Goal: Check status: Check status

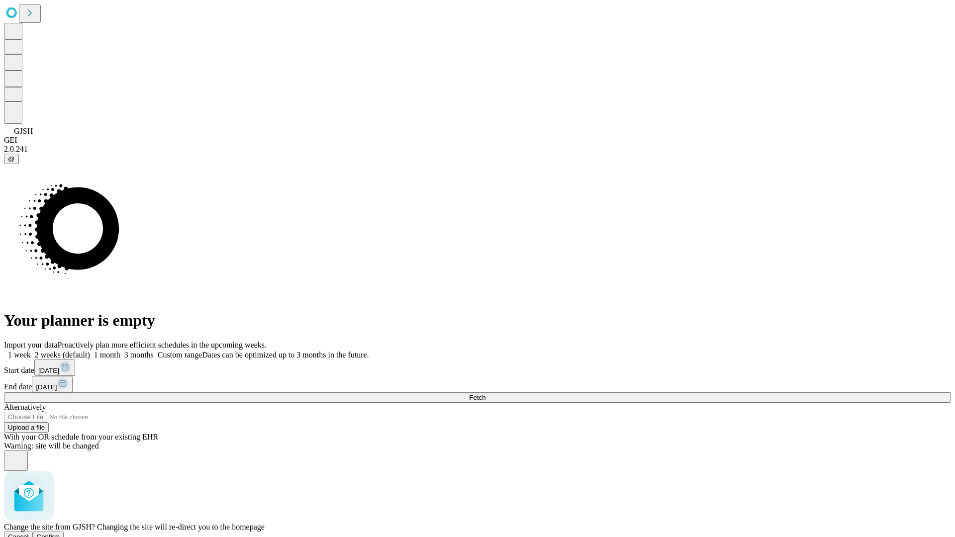
click at [60, 533] on span "Confirm" at bounding box center [48, 536] width 23 height 7
click at [31, 351] on label "1 week" at bounding box center [17, 355] width 27 height 8
click at [485, 394] on span "Fetch" at bounding box center [477, 397] width 16 height 7
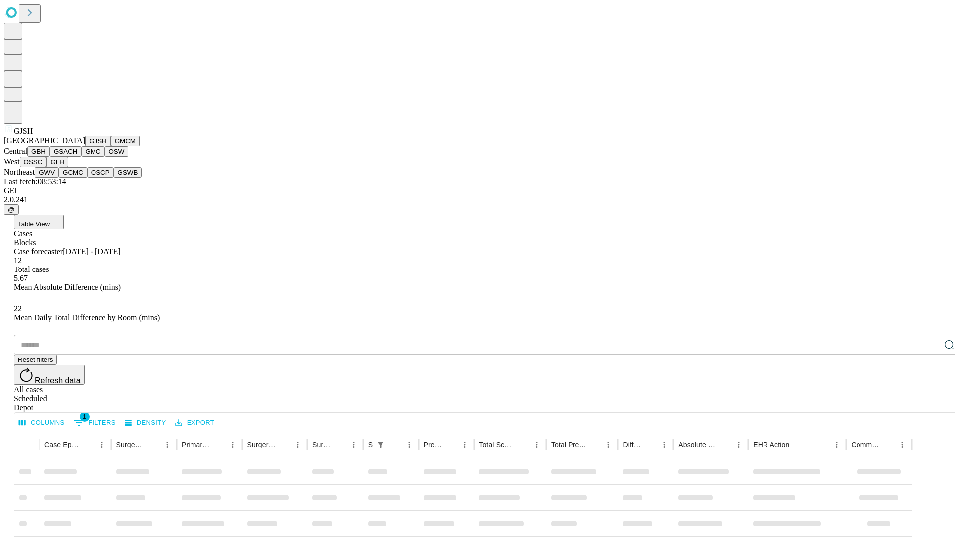
click at [111, 146] on button "GMCM" at bounding box center [125, 141] width 29 height 10
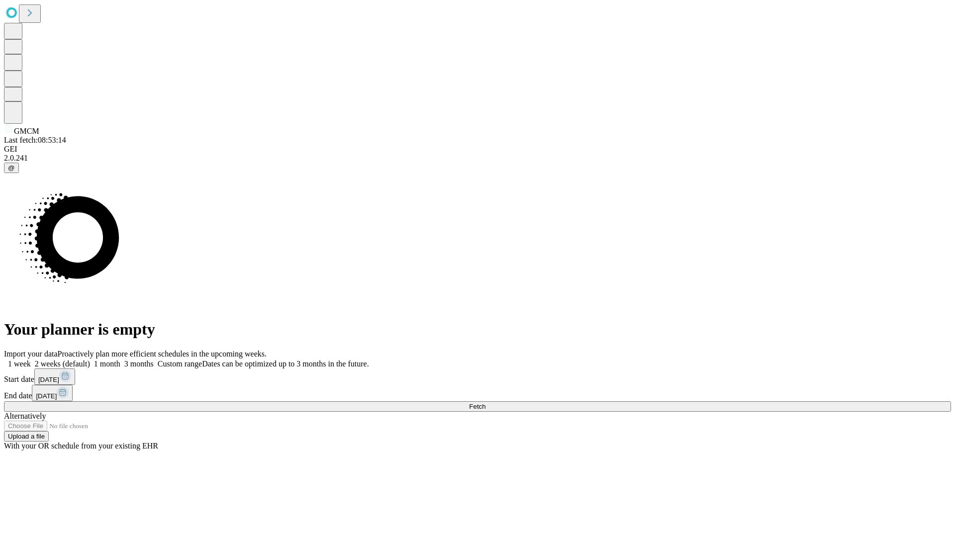
click at [485, 403] on span "Fetch" at bounding box center [477, 406] width 16 height 7
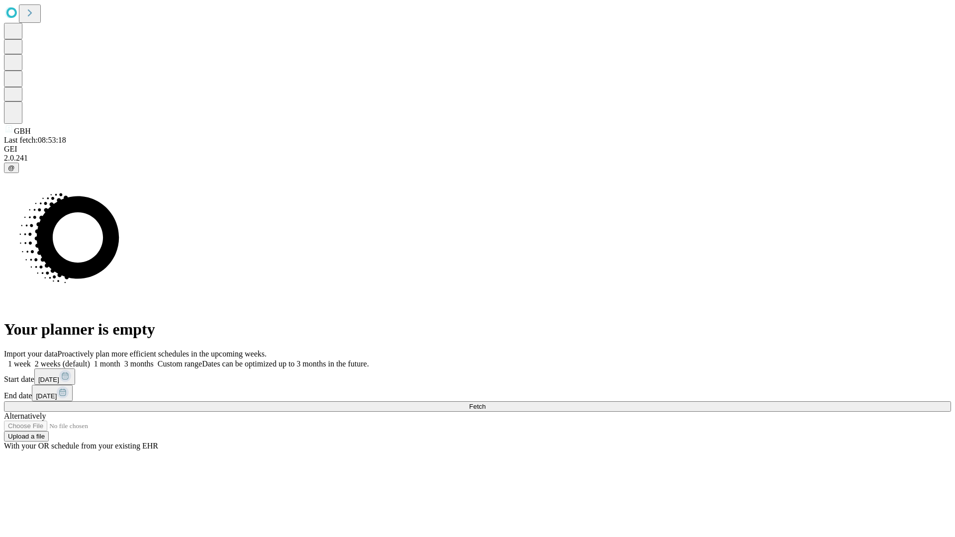
click at [31, 360] on label "1 week" at bounding box center [17, 364] width 27 height 8
click at [485, 403] on span "Fetch" at bounding box center [477, 406] width 16 height 7
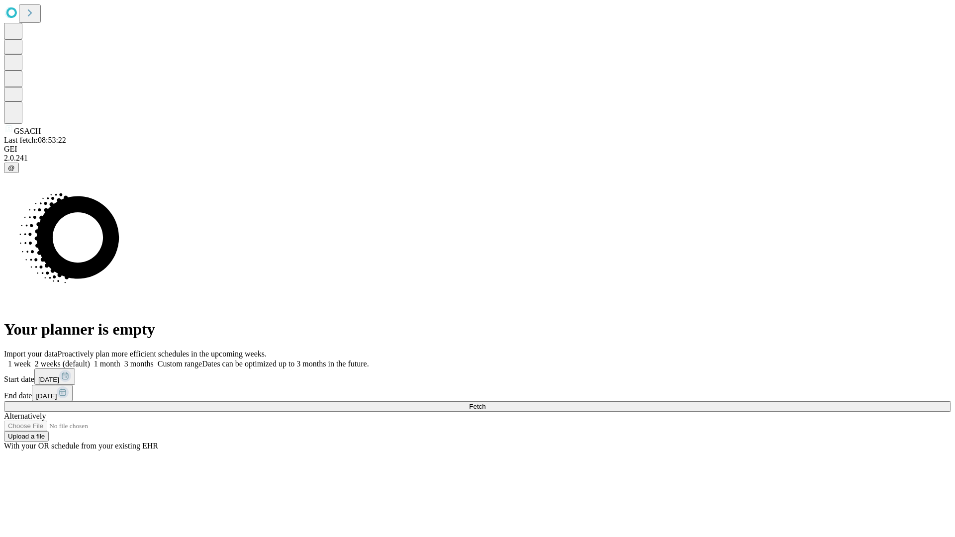
click at [485, 403] on span "Fetch" at bounding box center [477, 406] width 16 height 7
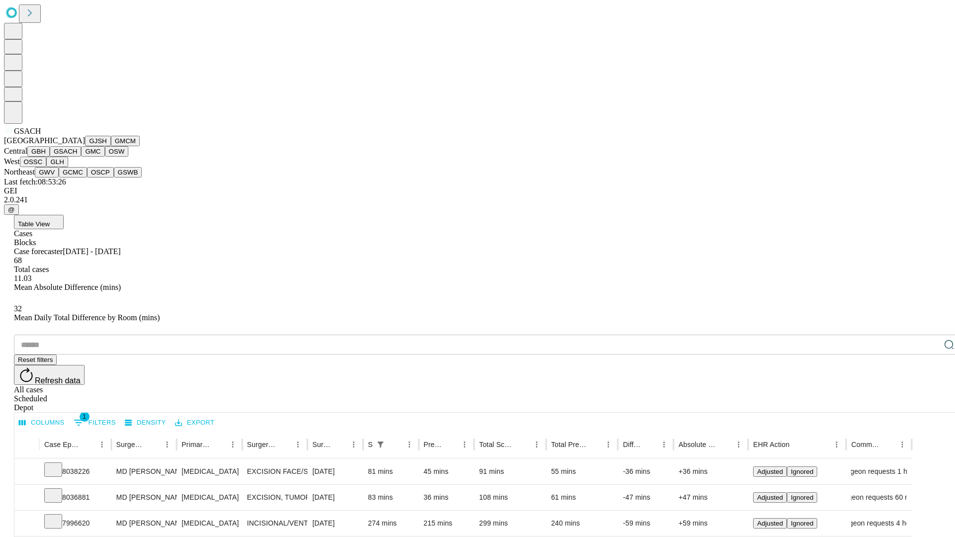
click at [81, 157] on button "GMC" at bounding box center [92, 151] width 23 height 10
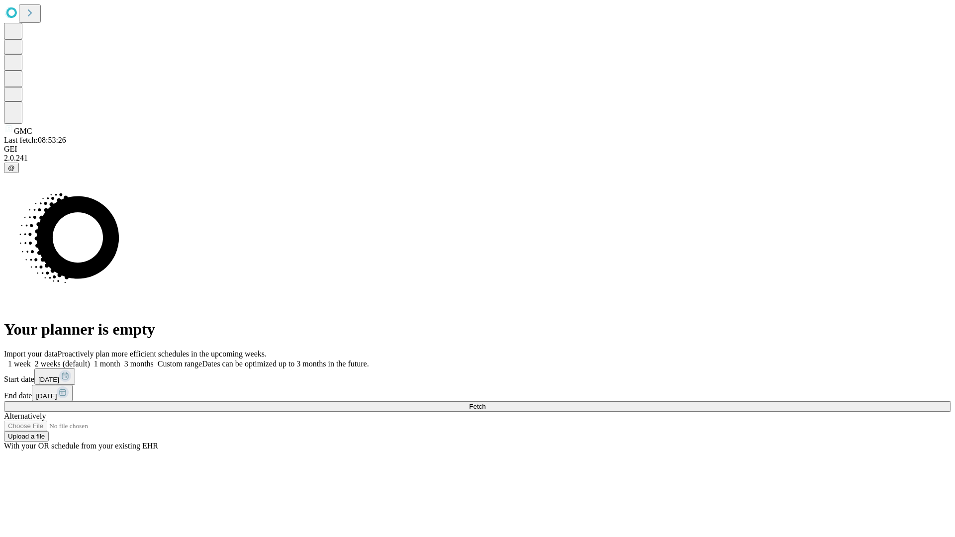
click at [31, 360] on label "1 week" at bounding box center [17, 364] width 27 height 8
click at [485, 403] on span "Fetch" at bounding box center [477, 406] width 16 height 7
click at [31, 360] on label "1 week" at bounding box center [17, 364] width 27 height 8
click at [485, 403] on span "Fetch" at bounding box center [477, 406] width 16 height 7
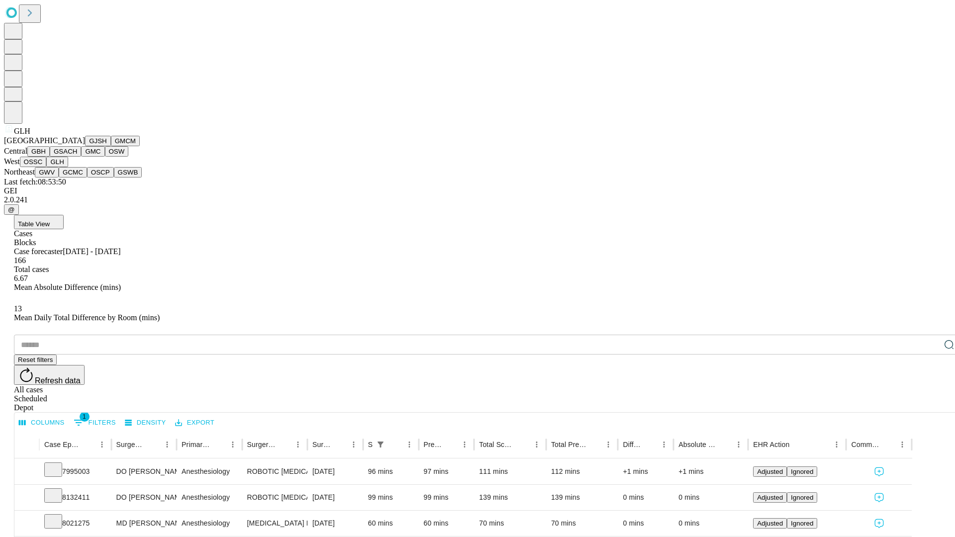
click at [59, 178] on button "GWV" at bounding box center [47, 172] width 24 height 10
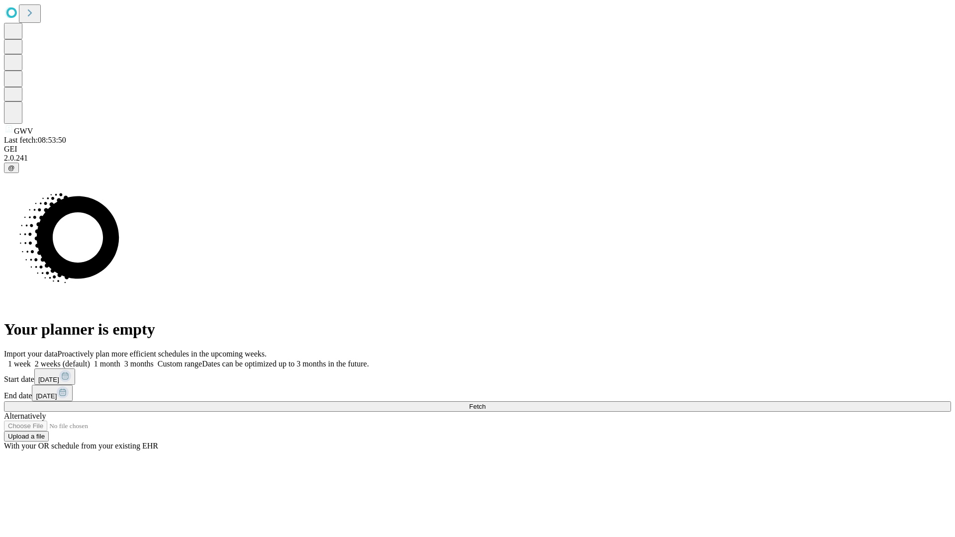
click at [31, 360] on label "1 week" at bounding box center [17, 364] width 27 height 8
click at [485, 403] on span "Fetch" at bounding box center [477, 406] width 16 height 7
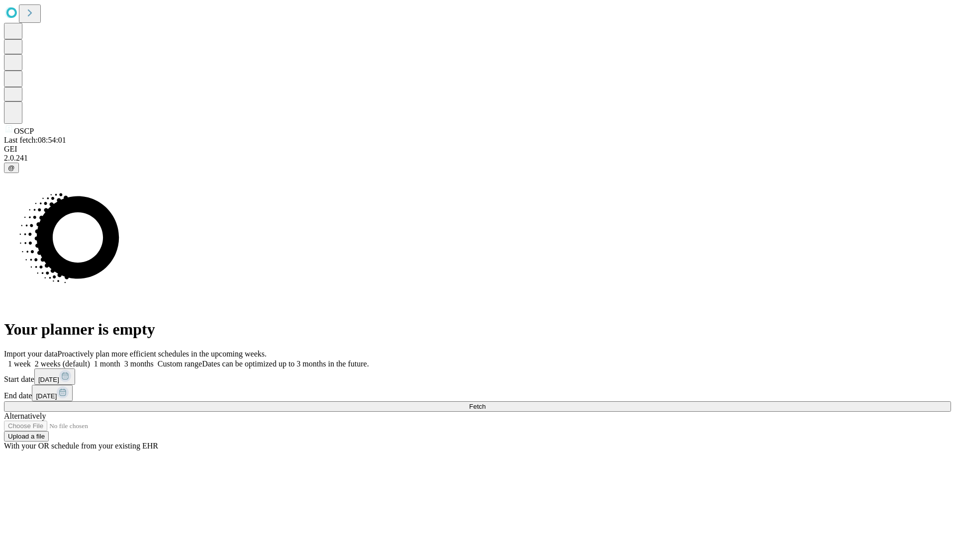
click at [31, 360] on label "1 week" at bounding box center [17, 364] width 27 height 8
click at [485, 403] on span "Fetch" at bounding box center [477, 406] width 16 height 7
